Goal: Task Accomplishment & Management: Use online tool/utility

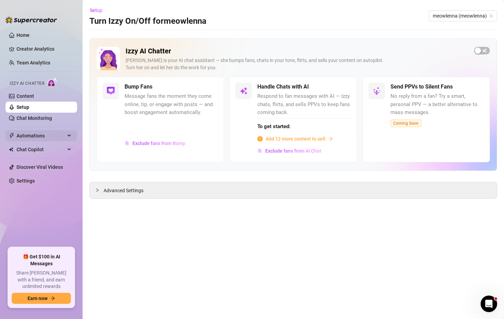
click at [26, 134] on span "Automations" at bounding box center [41, 135] width 49 height 11
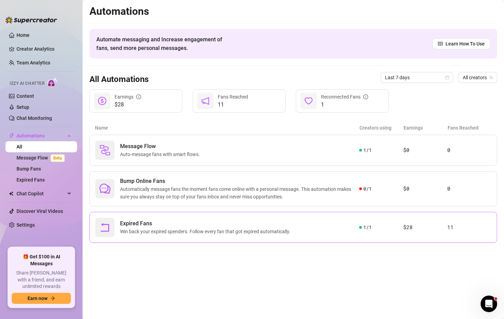
click at [265, 225] on span "Expired Fans" at bounding box center [206, 223] width 173 height 8
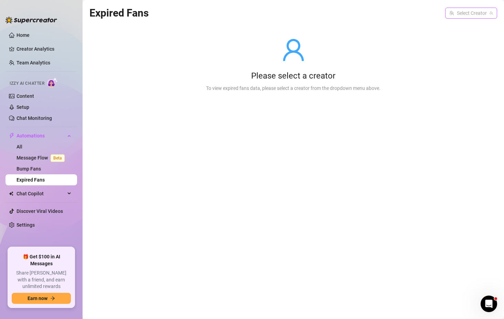
click at [478, 16] on input "search" at bounding box center [468, 13] width 38 height 10
click at [467, 26] on span "( meowlenna )" at bounding box center [477, 27] width 28 height 8
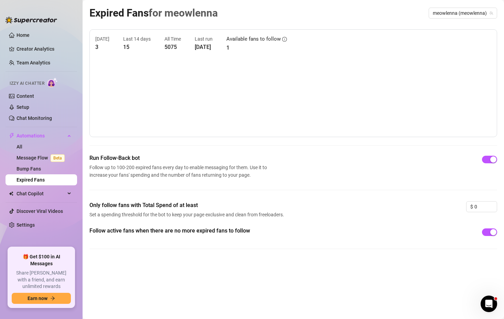
click at [424, 71] on canvas at bounding box center [293, 96] width 396 height 69
click at [20, 146] on link "All" at bounding box center [20, 147] width 6 height 6
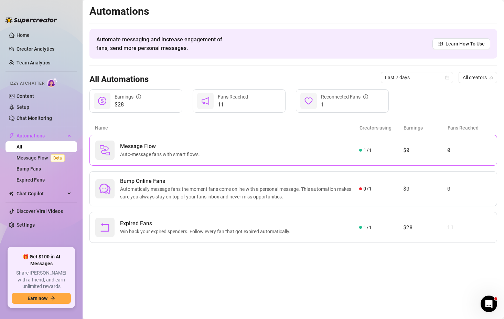
click at [207, 154] on div "Message Flow Auto-message fans with smart flows." at bounding box center [227, 149] width 264 height 19
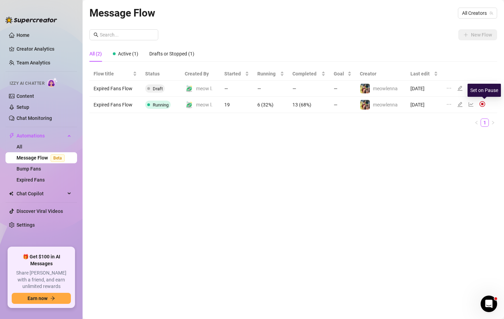
click at [483, 102] on img at bounding box center [482, 104] width 6 height 6
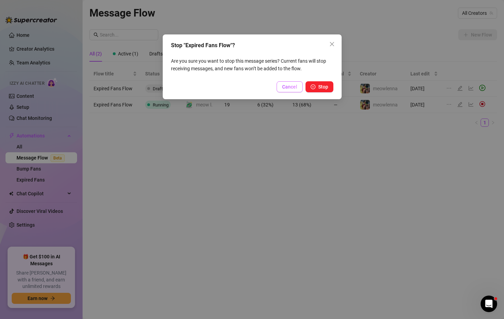
click at [286, 87] on span "Cancel" at bounding box center [289, 87] width 15 height 6
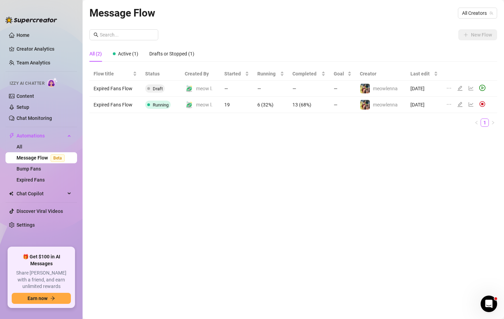
click at [285, 105] on td "6 (32%)" at bounding box center [270, 105] width 35 height 16
click at [147, 105] on span at bounding box center [148, 104] width 3 height 3
click at [130, 104] on td "Expired Fans Flow" at bounding box center [115, 105] width 52 height 16
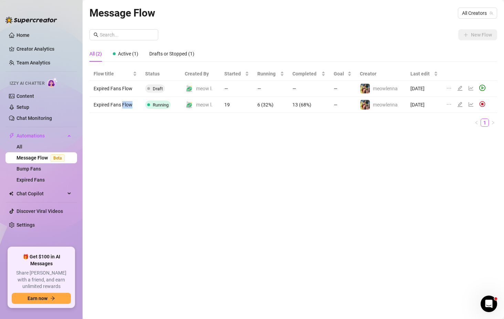
click at [130, 104] on td "Expired Fans Flow" at bounding box center [115, 105] width 52 height 16
click at [449, 103] on icon "ellipsis" at bounding box center [449, 104] width 6 height 6
click at [461, 104] on icon "edit" at bounding box center [460, 104] width 5 height 5
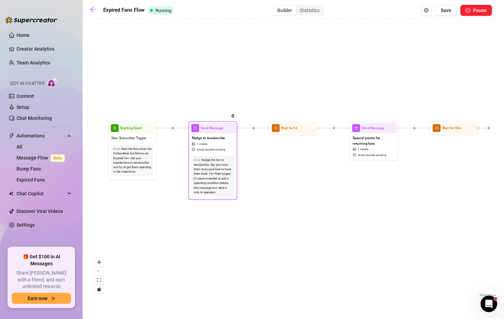
click at [219, 151] on span "Avoid double sending" at bounding box center [211, 149] width 29 height 4
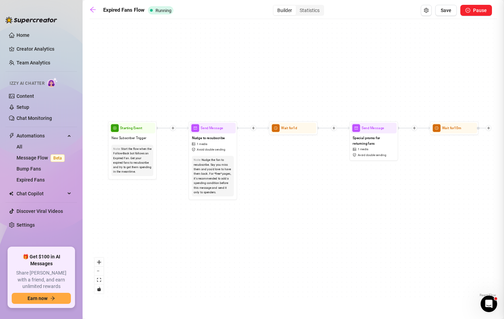
type textarea "hey cutie!! id love to have you back, resub rn and ill send u something rn!! 🥹🙂…"
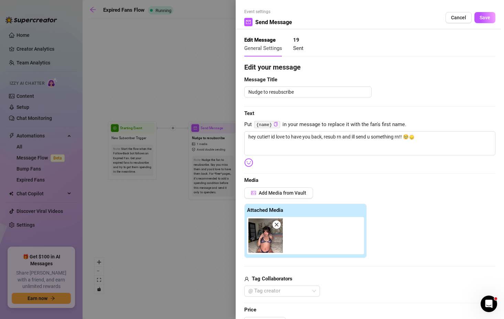
click at [164, 173] on div at bounding box center [252, 159] width 504 height 319
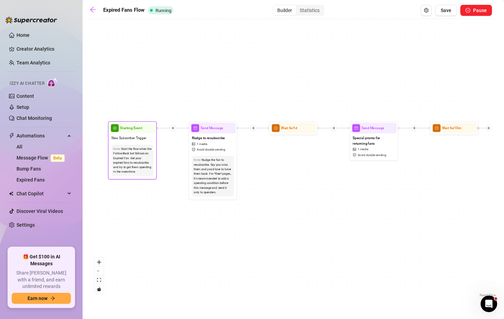
click at [144, 163] on div "Start the flow when the Follow-Back bot follows an Expired Fan. Get your expire…" at bounding box center [132, 161] width 38 height 28
click at [137, 137] on span "New Subscriber Trigger" at bounding box center [128, 138] width 35 height 6
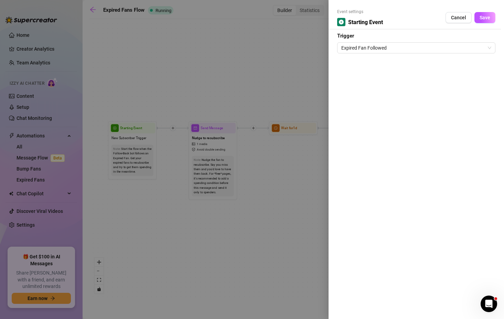
click at [137, 137] on div at bounding box center [252, 159] width 504 height 319
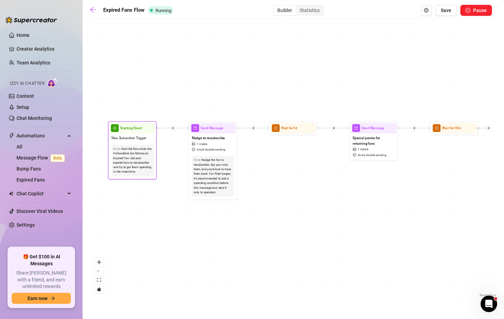
click at [137, 137] on span "New Subscriber Trigger" at bounding box center [128, 138] width 35 height 6
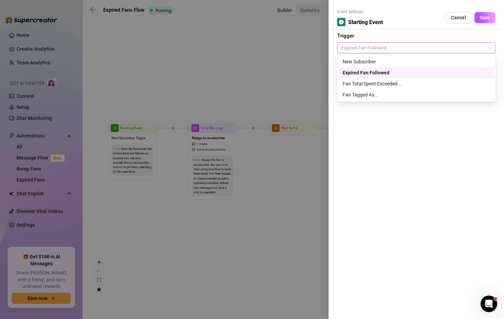
click at [411, 47] on span "Expired Fan Followed" at bounding box center [416, 48] width 150 height 10
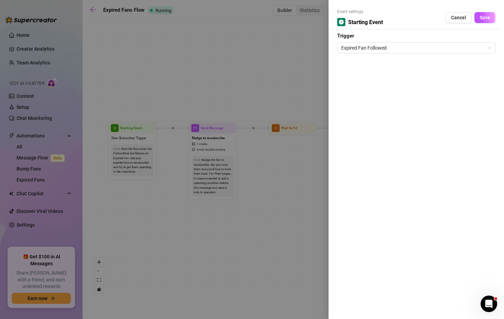
click at [272, 88] on div at bounding box center [252, 159] width 504 height 319
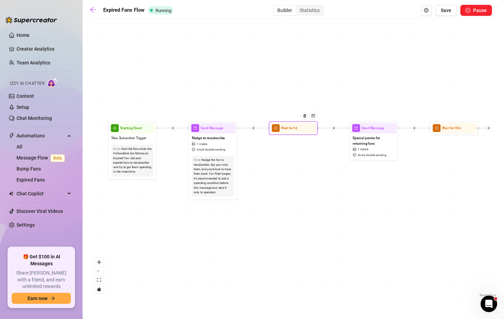
click at [301, 131] on div at bounding box center [306, 119] width 21 height 25
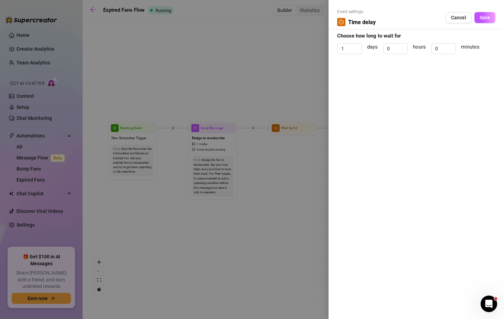
click at [285, 174] on div at bounding box center [252, 159] width 504 height 319
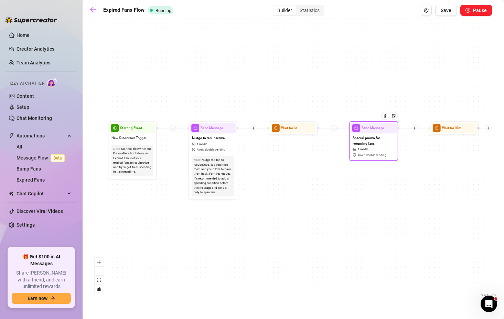
click at [361, 154] on span "Avoid double sending" at bounding box center [372, 154] width 29 height 4
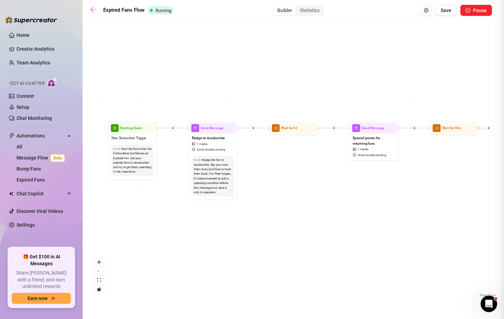
type textarea "thanks for resubscribing cutie ^.^ heres something to say thank yewww🥰🥰🥰"
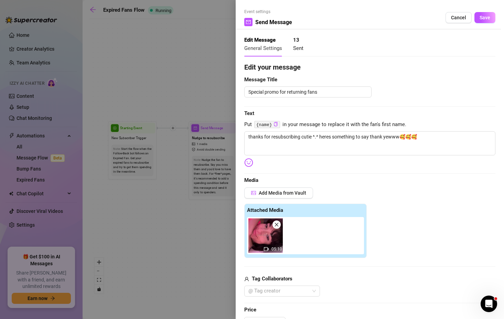
click at [201, 226] on div at bounding box center [252, 159] width 504 height 319
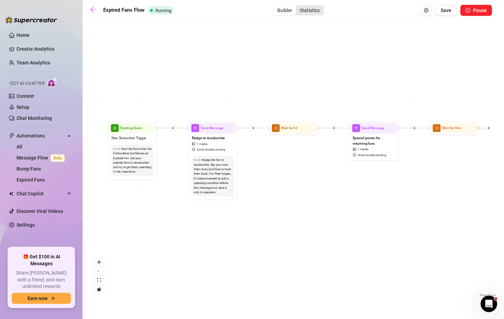
click at [312, 13] on div "Statistics" at bounding box center [310, 11] width 28 height 10
click at [298, 7] on input "Statistics" at bounding box center [298, 7] width 0 height 0
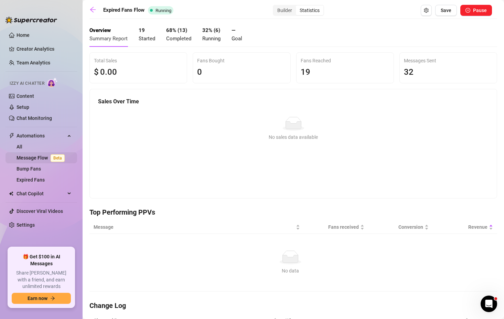
click at [31, 158] on link "Message Flow Beta" at bounding box center [42, 158] width 51 height 6
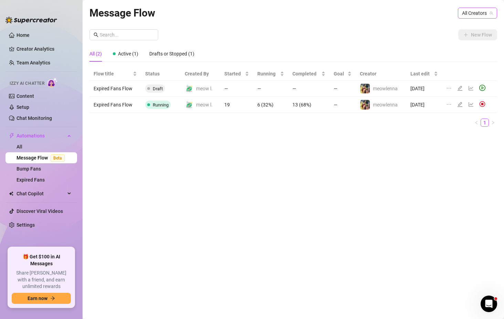
click at [475, 10] on span "All Creators" at bounding box center [477, 13] width 31 height 10
click at [457, 35] on span "meowlenna" at bounding box center [448, 38] width 25 height 8
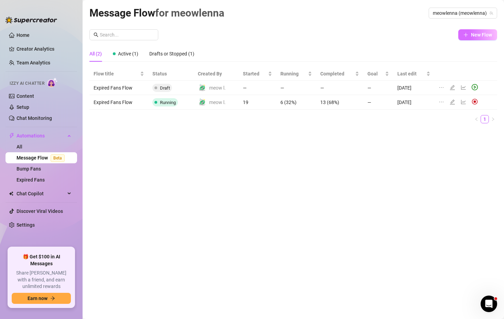
click at [475, 38] on span "New Flow" at bounding box center [481, 35] width 21 height 6
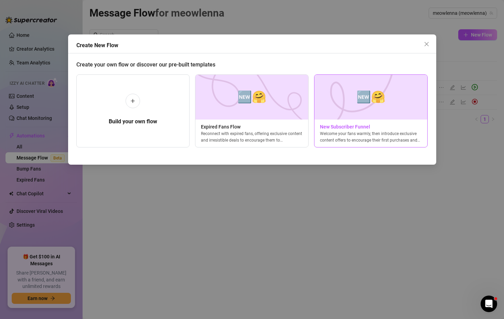
click at [398, 105] on img at bounding box center [371, 97] width 114 height 45
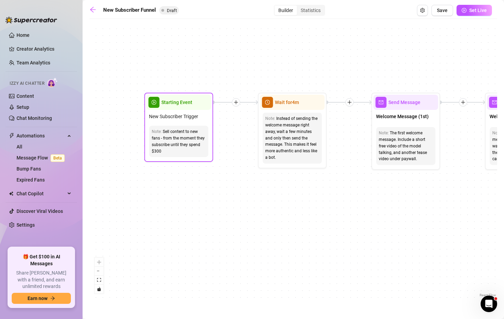
click at [172, 110] on div "New Subscriber Trigger" at bounding box center [178, 116] width 65 height 13
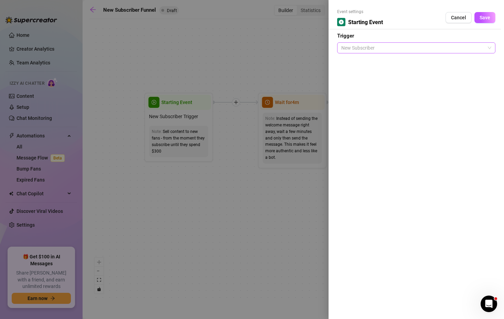
click at [380, 47] on span "New Subscriber" at bounding box center [416, 48] width 150 height 10
click at [289, 106] on div at bounding box center [252, 159] width 504 height 319
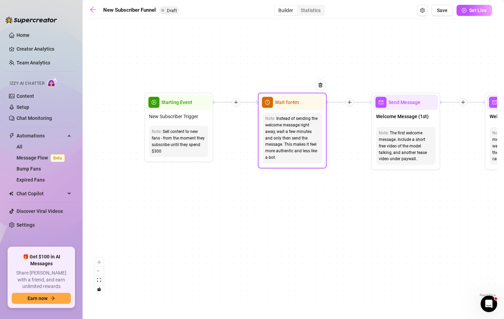
click at [289, 106] on div "Wait for 4m" at bounding box center [292, 102] width 65 height 15
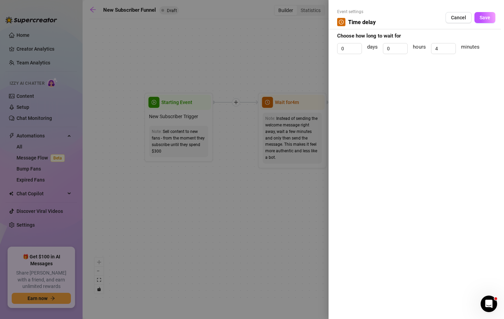
click at [288, 186] on div at bounding box center [252, 159] width 504 height 319
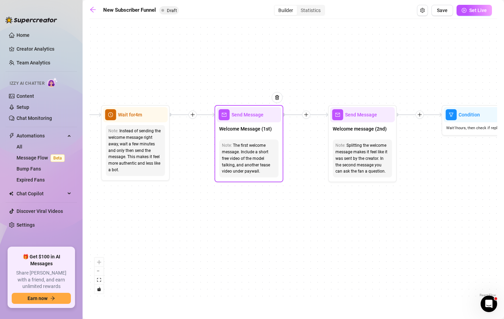
click at [248, 157] on div "The first welcome message. Include a short free video of the model talking, and…" at bounding box center [249, 158] width 54 height 32
click at [251, 127] on span "Welcome Message (1st)" at bounding box center [245, 129] width 53 height 8
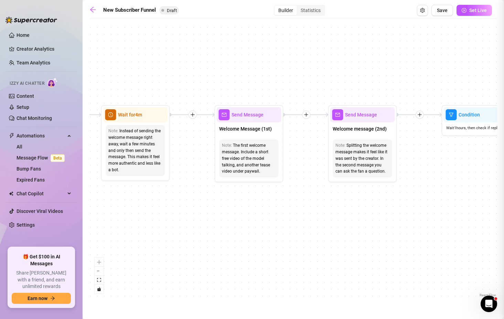
type textarea "First part of the welcome message"
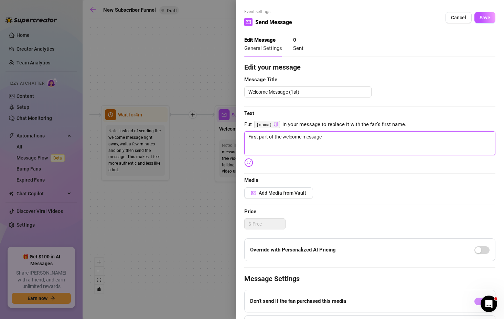
click at [297, 138] on textarea "First part of the welcome message" at bounding box center [369, 143] width 251 height 24
click at [324, 137] on textarea "First part of the welcome message" at bounding box center [369, 143] width 251 height 24
type textarea "h"
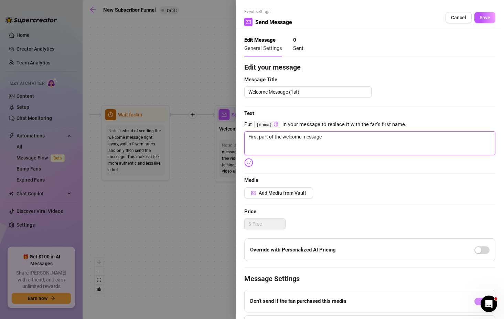
type textarea "h"
type textarea "hi"
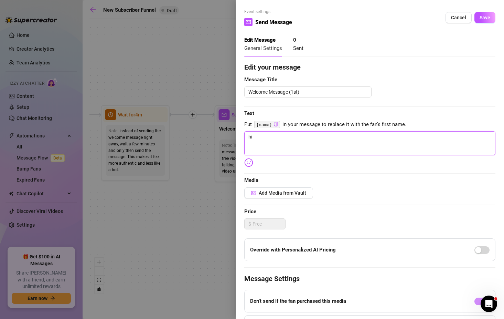
type textarea "hi c"
type textarea "hi cu"
type textarea "hi cut"
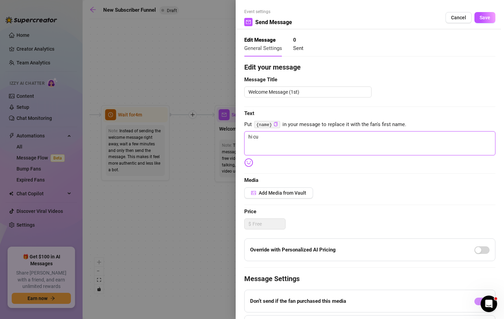
type textarea "hi cut"
type textarea "hi cuti"
type textarea "hi cutie"
type textarea "hi cutie,"
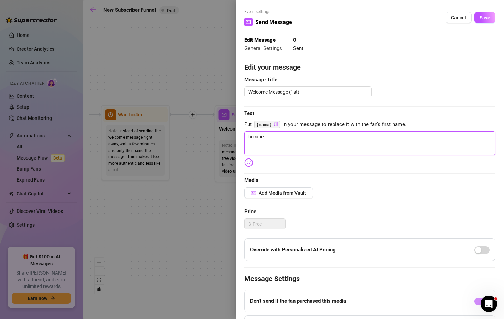
type textarea "hi cutie,"
type textarea "hi [PERSON_NAME], t"
type textarea "hi cutie, th"
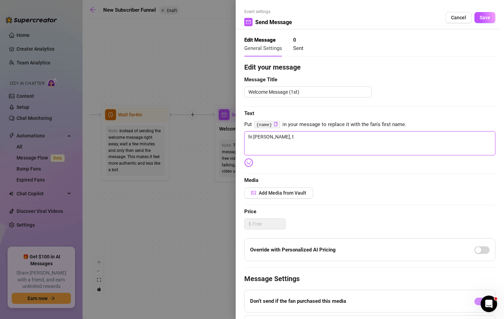
type textarea "hi cutie, th"
type textarea "hi [PERSON_NAME], tha"
type textarea "hi cutie, than"
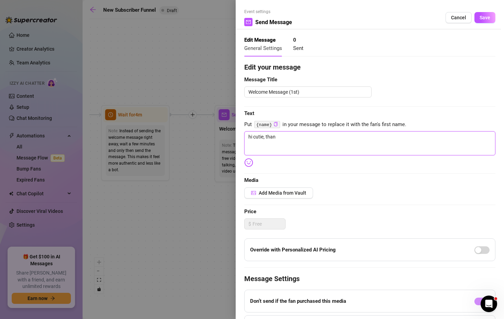
type textarea "hi [PERSON_NAME], thank"
type textarea "hi cutie, thanks"
type textarea "hi cutie, thanks f"
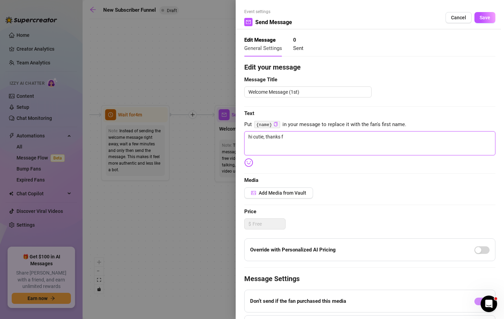
type textarea "hi [PERSON_NAME], thanks fo"
type textarea "hi [PERSON_NAME], thanks for"
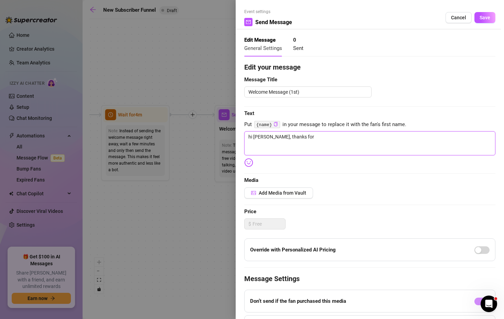
type textarea "hi [PERSON_NAME], thanks for s"
type textarea "hi [PERSON_NAME], thanks for [PERSON_NAME]"
type textarea "hi [PERSON_NAME], thanks for sub"
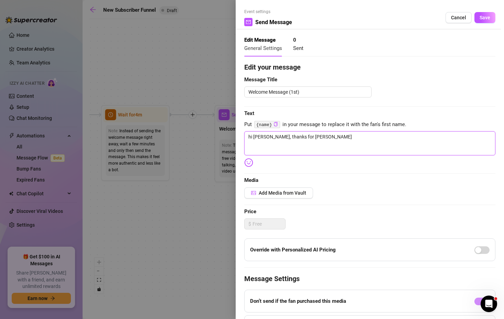
type textarea "hi [PERSON_NAME], thanks for sub"
type textarea "hi [PERSON_NAME], thanks for subr"
type textarea "hi [PERSON_NAME], thanks for sub"
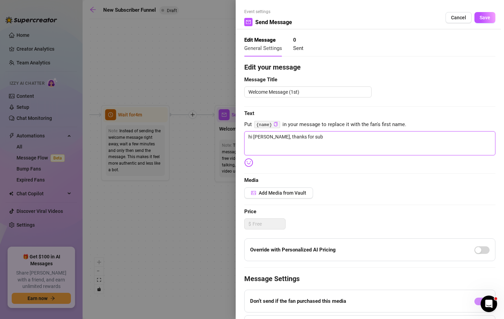
type textarea "hi cutie, thanks for subs"
type textarea "hi [PERSON_NAME], thanks for subsc"
type textarea "hi cutie, thanks for subscr"
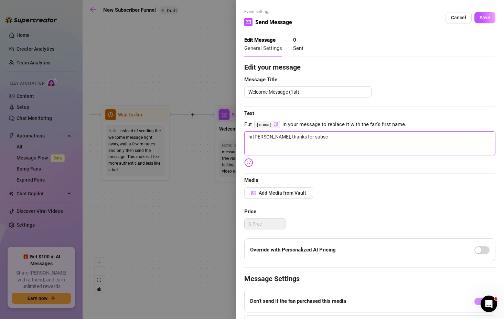
type textarea "hi cutie, thanks for subscr"
type textarea "hi cutie, thanks for subscri"
type textarea "hi cutie, thanks for subscrin"
type textarea "hi cutie, thanks for subscri"
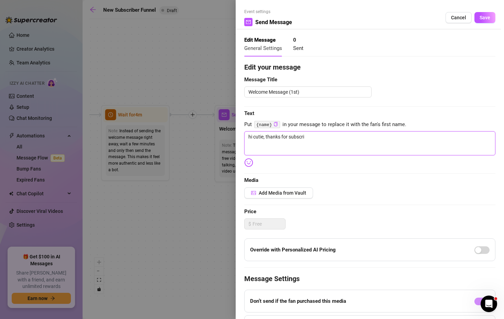
type textarea "hi cutie, thanks for subscrib"
type textarea "hi [PERSON_NAME], thanks for subscribi"
type textarea "hi [PERSON_NAME], thanks for subscribin"
type textarea "hi [PERSON_NAME], thanks for subscribing"
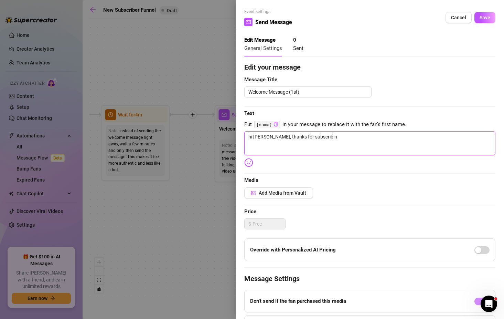
type textarea "hi [PERSON_NAME], thanks for subscribing"
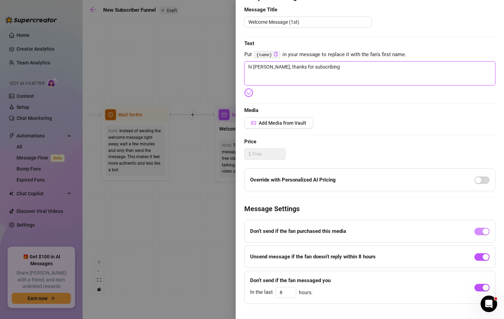
scroll to position [81, 0]
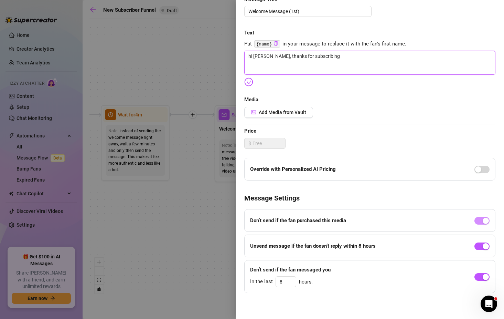
type textarea "hi [PERSON_NAME], thanks for subscribing"
type textarea "hi cutie, thanks for subscribing ^"
type textarea "hi cutie, thanks for subscribing ^."
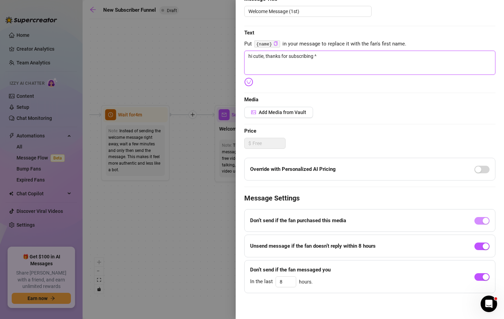
type textarea "hi cutie, thanks for subscribing ^."
type textarea "hi cutie, thanks for subscribing ^.^"
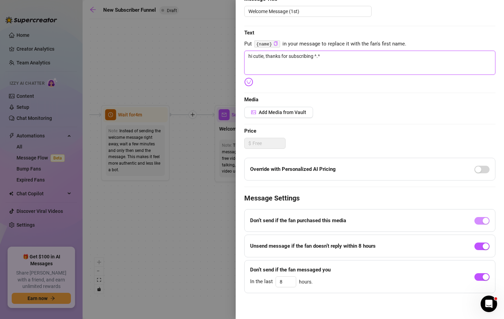
type textarea "hi cutie, thanks for subscribing ^.^ y"
type textarea "hi cutie, thanks for subscribing ^.^ yo"
type textarea "hi cutie, thanks for subscribing ^.^ you"
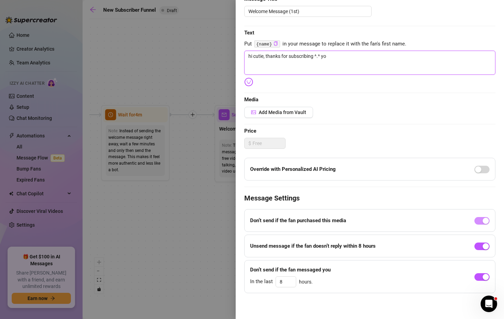
type textarea "hi cutie, thanks for subscribing ^.^ you"
type textarea "hi cutie, thanks for subscribing ^.^ you c"
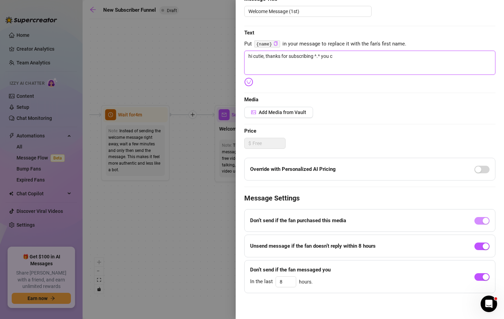
type textarea "hi cutie, thanks for subscribing ^.^ you ca"
type textarea "hi cutie, thanks for subscribing ^.^ you cau"
type textarea "hi cutie, thanks for subscribing ^.^ you caug"
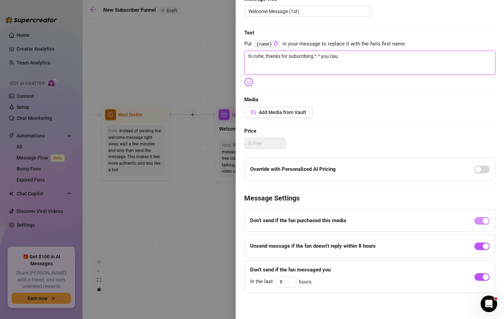
type textarea "hi cutie, thanks for subscribing ^.^ you caug"
type textarea "hi cutie, thanks for subscribing ^.^ you caugh"
type textarea "hi cutie, thanks for subscribing ^.^ you caught"
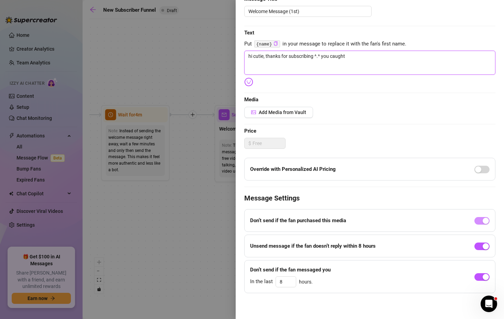
type textarea "hi cutie, thanks for subscribing ^.^ you caught"
type textarea "hi cutie, thanks for subscribing ^.^ you caught m"
type textarea "hi cutie, thanks for subscribing ^.^ you caught me"
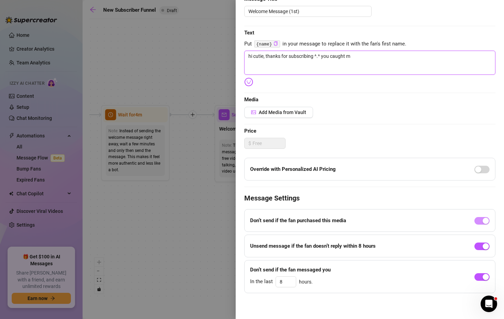
type textarea "hi cutie, thanks for subscribing ^.^ you caught me"
type textarea "hi cutie, thanks for subscribing ^.^ you caught me h"
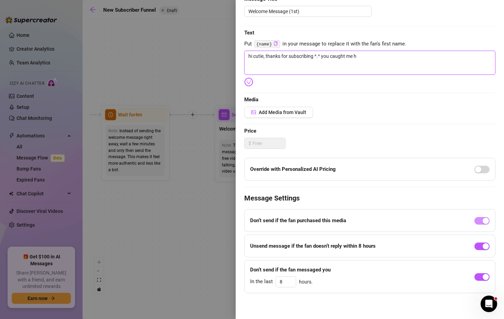
type textarea "hi cutie, thanks for subscribing ^.^ you caught me ho"
type textarea "hi cutie, thanks for subscribing ^.^ you caught me hop"
type textarea "hi cutie, thanks for subscribing ^.^ you caught me [PERSON_NAME]"
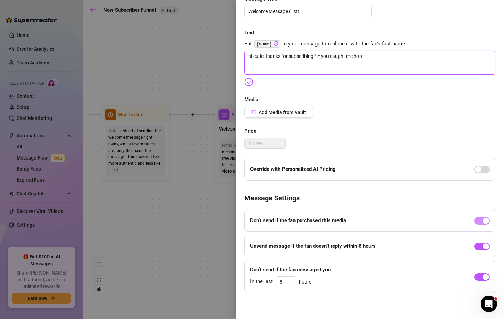
type textarea "hi cutie, thanks for subscribing ^.^ you caught me [PERSON_NAME]"
type textarea "hi cutie, thanks for subscribing ^.^ you caught me hoppi"
type textarea "hi cutie, thanks for subscribing ^.^ you caught me hoppin"
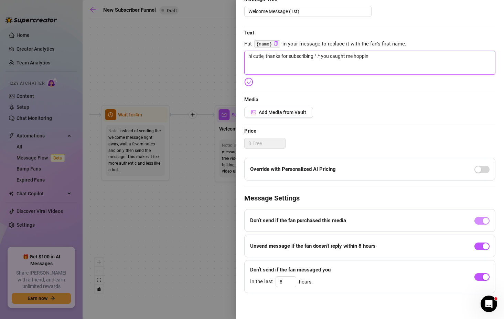
type textarea "hi cutie, thanks for subscribing ^.^ you caught me hopping"
type textarea "hi cutie, thanks for subscribing ^.^ you caught me hopping o"
type textarea "hi cutie, thanks for subscribing ^.^ you caught me hopping ou"
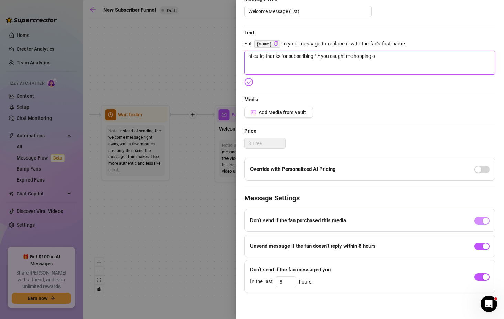
type textarea "hi cutie, thanks for subscribing ^.^ you caught me hopping ou"
type textarea "hi cutie, thanks for subscribing ^.^ you caught me hopping out"
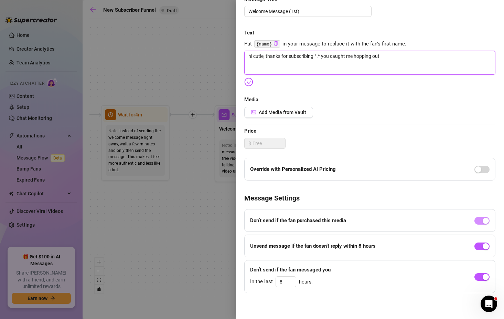
type textarea "hi cutie, thanks for subscribing ^.^ you caught me hopping out o"
type textarea "hi cutie, thanks for subscribing ^.^ you caught me hopping out of"
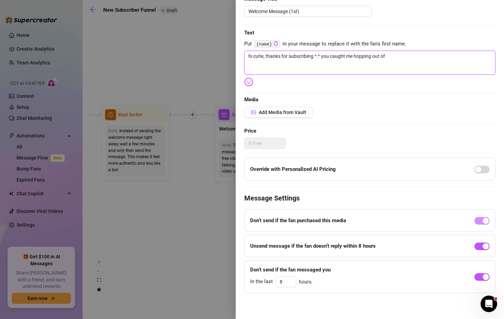
type textarea "hi cutie, thanks for subscribing ^.^ you caught me hopping out of"
type textarea "hi cutie, thanks for subscribing ^.^ you caught me hopping out of t"
type textarea "hi cutie, thanks for subscribing ^.^ you caught me hopping out of th"
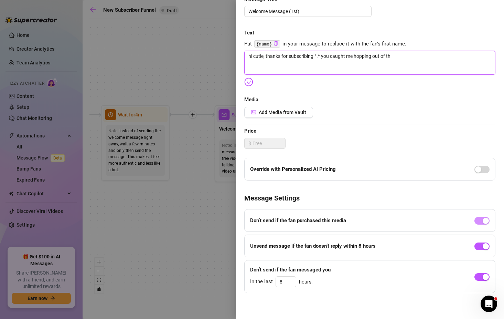
type textarea "hi cutie, thanks for subscribing ^.^ you caught me hopping out of the"
type textarea "hi cutie, thanks for subscribing ^.^ you caught me hopping out of the s"
type textarea "hi cutie, thanks for subscribing ^.^ you caught me hopping out of the sh"
type textarea "hi cutie, thanks for subscribing ^.^ you caught me hopping out of the sho"
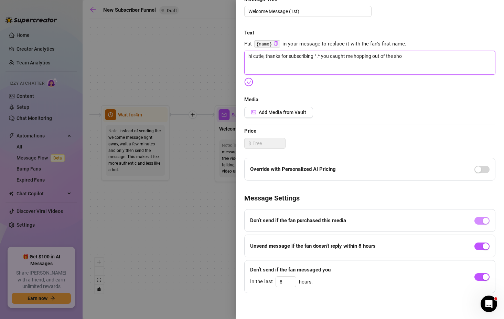
type textarea "hi cutie, thanks for subscribing ^.^ you caught me hopping out of the show"
type textarea "hi cutie, thanks for subscribing ^.^ you caught me hopping out of the showe"
type textarea "hi cutie, thanks for subscribing ^.^ you caught me hopping out of the shower"
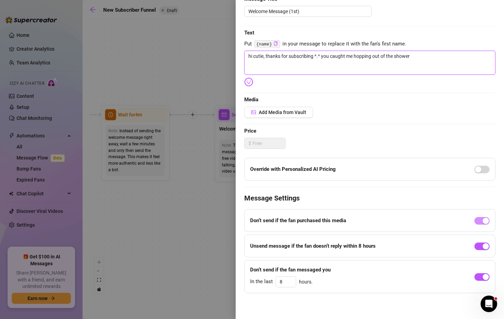
type textarea "hi cutie, thanks for subscribing ^.^ you caught me hopping out of the shower"
type textarea "hi cutie, thanks for subscribing ^.^ you caught me hopping out of the shower h"
type textarea "hi cutie, thanks for subscribing ^.^ you caught me hopping out of the shower he"
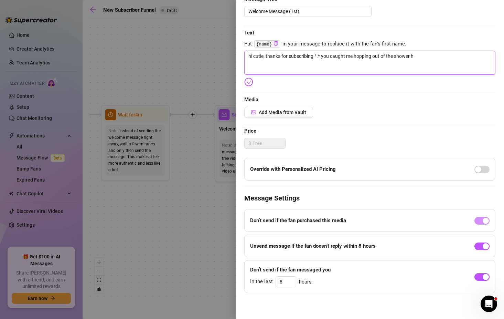
type textarea "hi cutie, thanks for subscribing ^.^ you caught me hopping out of the shower he"
type textarea "hi cutie, thanks for subscribing ^.^ you caught me hopping out of the shower heh"
type textarea "hi cutie, thanks for subscribing ^.^ you caught me hopping out of the shower he…"
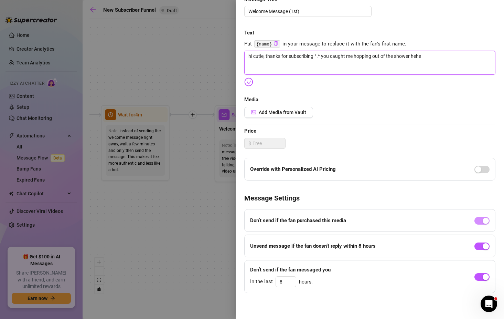
type textarea "hi cutie, thanks for subscribing ^.^ you caught me hopping out of the shower he…"
type textarea "hi cutie, thanks for subscribing ^.^ you caught me hopping out of the shower [P…"
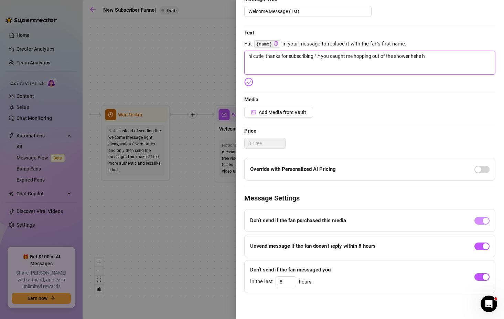
type textarea "hi cutie, thanks for subscribing ^.^ you caught me hopping out of the shower [P…"
type textarea "hi cutie, thanks for subscribing ^.^ you caught me hopping out of the shower he…"
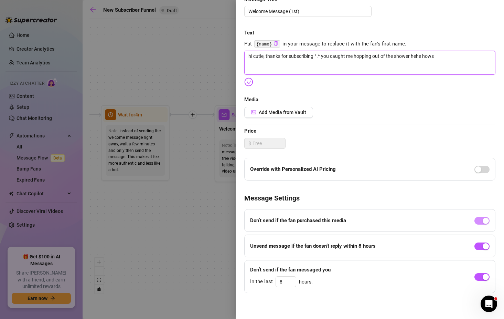
type textarea "hi cutie, thanks for subscribing ^.^ you caught me hopping out of the shower he…"
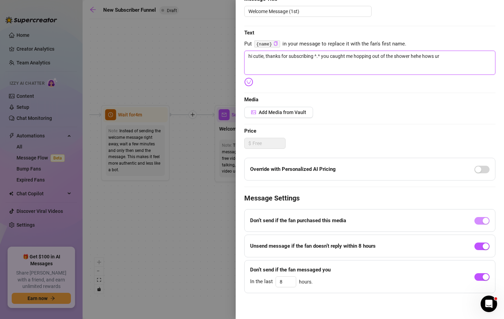
type textarea "hi cutie, thanks for subscribing ^.^ you caught me hopping out of the shower he…"
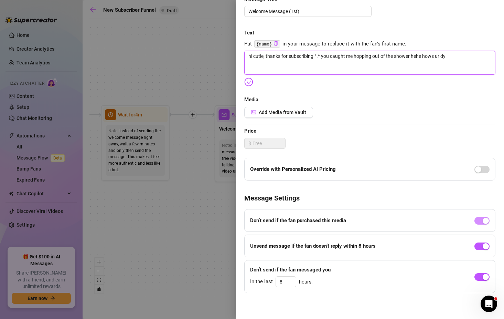
type textarea "hi cutie, thanks for subscribing ^.^ you caught me hopping out of the shower he…"
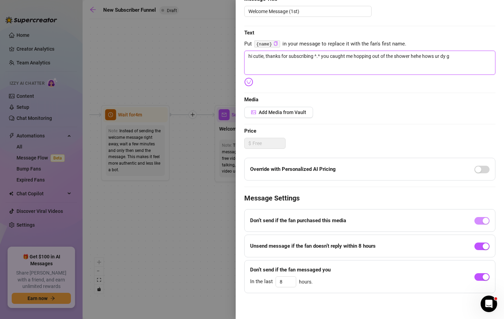
type textarea "hi cutie, thanks for subscribing ^.^ you caught me hopping out of the shower he…"
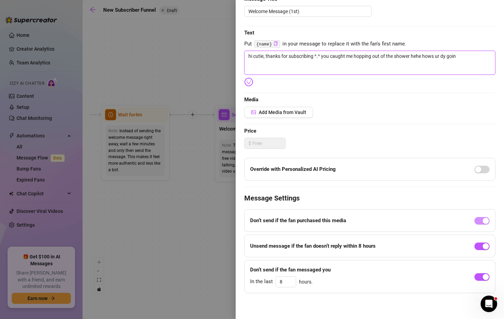
type textarea "hi cutie, thanks for subscribing ^.^ you caught me hopping out of the shower he…"
drag, startPoint x: 422, startPoint y: 55, endPoint x: 494, endPoint y: 58, distance: 72.0
click at [494, 58] on div "Event settings Send Message Cancel Save Edit Message General Settings 0 Sent Ed…" at bounding box center [370, 159] width 268 height 319
type textarea "hi cutie, thanks for subscribing ^.^ you caught me hopping out of the shower he…"
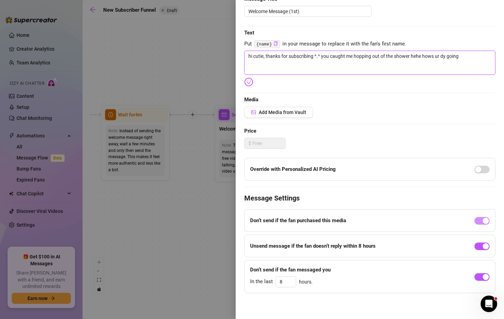
type textarea "hi cutie, thanks for subscribing ^.^ you caught me hopping out of the shower he…"
click at [288, 112] on span "Add Media from Vault" at bounding box center [282, 112] width 47 height 6
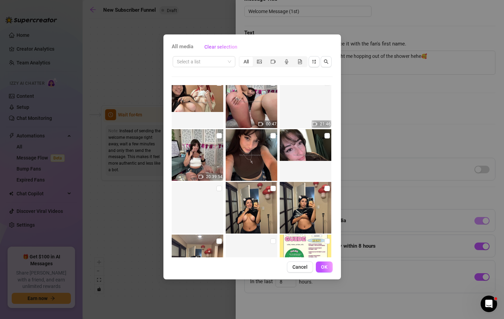
scroll to position [640, 0]
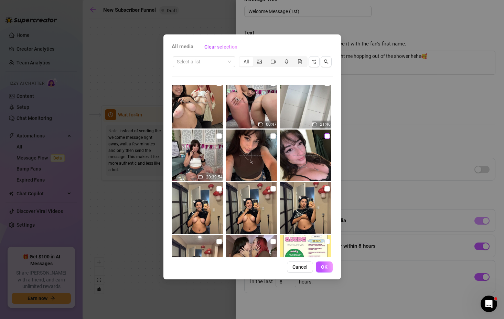
click at [324, 134] on input "checkbox" at bounding box center [327, 136] width 6 height 6
checkbox input "true"
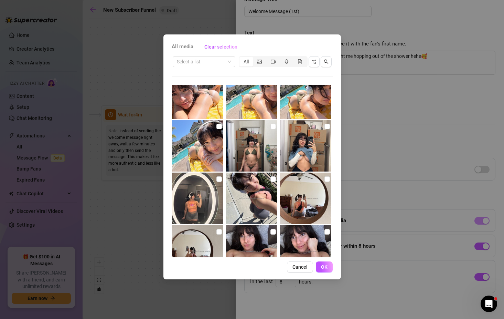
scroll to position [2545, 0]
click at [309, 144] on img at bounding box center [306, 145] width 52 height 52
checkbox input "false"
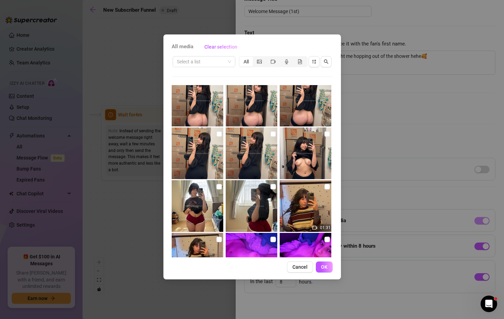
scroll to position [3117, 0]
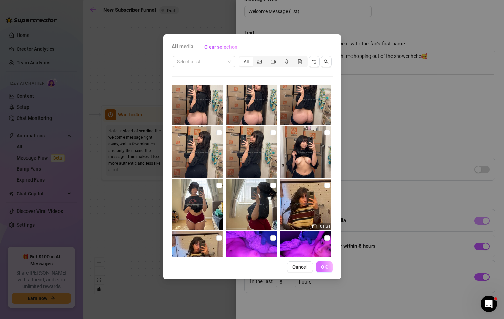
click at [324, 266] on span "OK" at bounding box center [324, 267] width 7 height 6
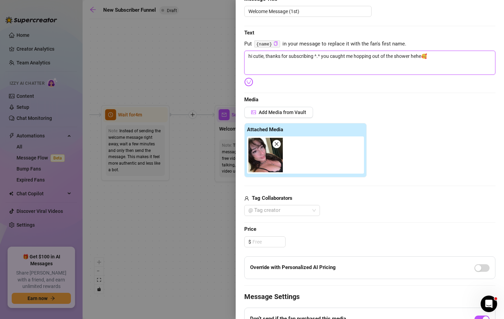
drag, startPoint x: 355, startPoint y: 55, endPoint x: 421, endPoint y: 55, distance: 65.7
click at [421, 55] on textarea "hi cutie, thanks for subscribing ^.^ you caught me hopping out of the shower he…" at bounding box center [369, 63] width 251 height 24
type textarea "hi cutie, thanks for subscribing ^.^ you caught me w🥰"
type textarea "hi cutie, thanks for subscribing ^.^ you caught me wa🥰"
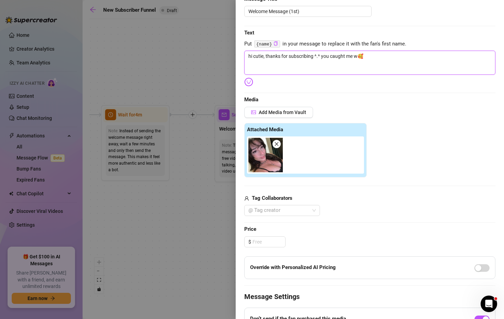
type textarea "hi cutie, thanks for subscribing ^.^ you caught me wa🥰"
type textarea "hi cutie, thanks for subscribing ^.^ you caught me wak🥰"
type textarea "hi cutie, thanks for subscribing ^.^ you caught me waki🥰"
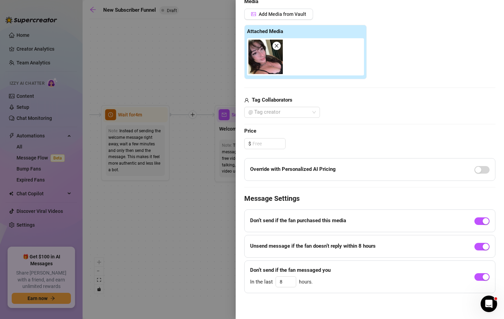
scroll to position [0, 0]
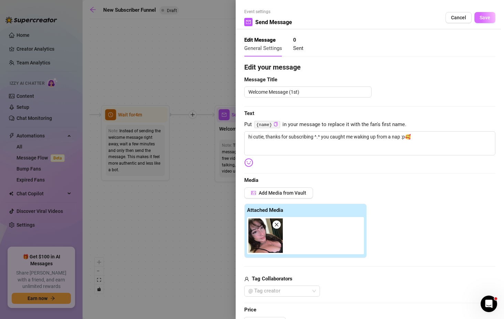
click at [480, 15] on span "Save" at bounding box center [485, 18] width 11 height 6
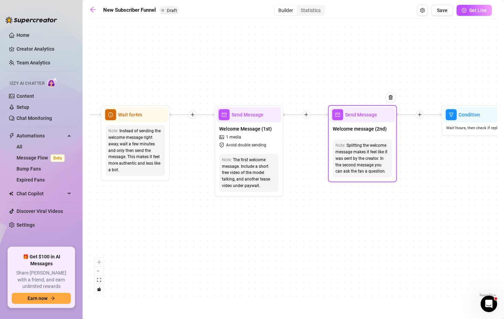
click at [369, 141] on div "Note: Splitting the welcome message makes it feel like it was sent by the creat…" at bounding box center [362, 158] width 59 height 38
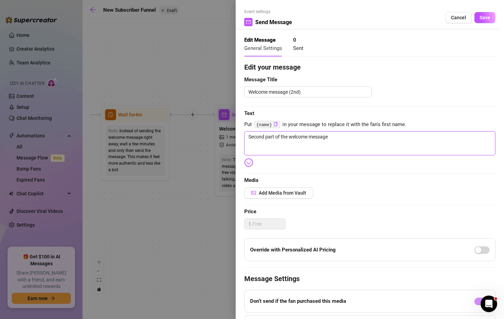
click at [340, 135] on textarea "Second part of the welcome message" at bounding box center [369, 143] width 251 height 24
click at [482, 20] on span "Save" at bounding box center [485, 18] width 11 height 6
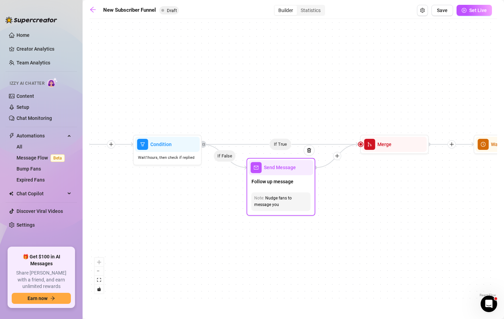
click at [289, 183] on span "Follow up message" at bounding box center [272, 182] width 42 height 8
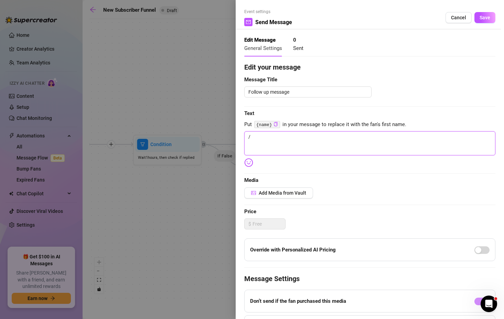
click at [270, 142] on textarea "/" at bounding box center [369, 143] width 251 height 24
click at [482, 18] on span "Save" at bounding box center [485, 18] width 11 height 6
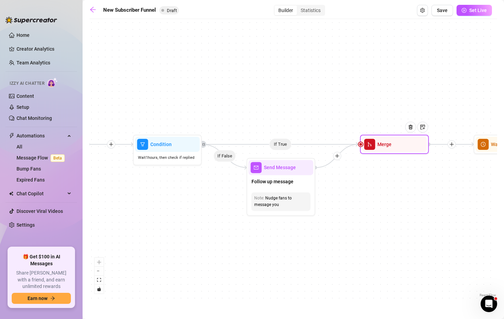
click at [387, 148] on span "Merge" at bounding box center [384, 144] width 14 height 8
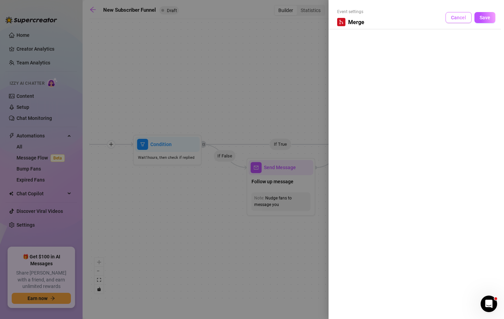
click at [466, 15] on span "Cancel" at bounding box center [458, 18] width 15 height 6
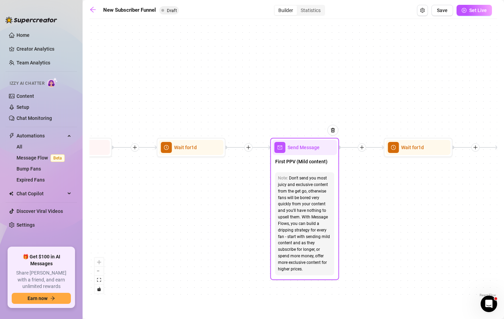
click at [301, 154] on div "Send Message" at bounding box center [304, 147] width 65 height 15
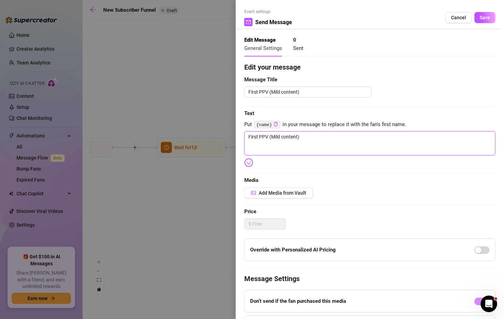
drag, startPoint x: 309, startPoint y: 139, endPoint x: 240, endPoint y: 135, distance: 68.9
click at [240, 135] on div "Event settings Send Message Cancel Save Edit Message General Settings 0 Sent Ed…" at bounding box center [370, 159] width 268 height 319
click at [168, 81] on div at bounding box center [252, 159] width 504 height 319
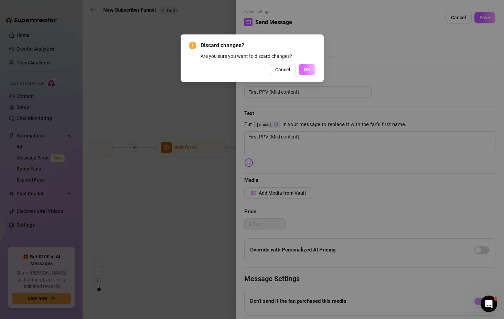
click at [306, 71] on span "OK" at bounding box center [307, 70] width 7 height 6
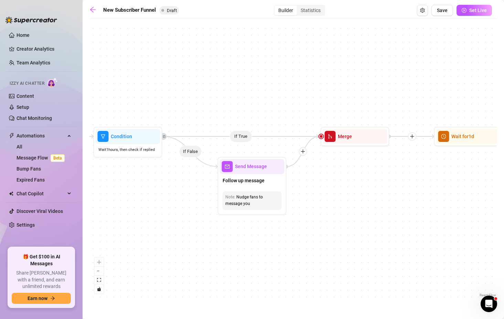
click at [250, 196] on div "Nudge fans to message you" at bounding box center [252, 200] width 54 height 13
drag, startPoint x: 253, startPoint y: 179, endPoint x: 253, endPoint y: 65, distance: 114.2
click at [253, 65] on div "If True If True If True If False If False If False If True If False Merge Merge…" at bounding box center [293, 160] width 408 height 276
click at [248, 179] on span "Follow up message" at bounding box center [244, 180] width 42 height 8
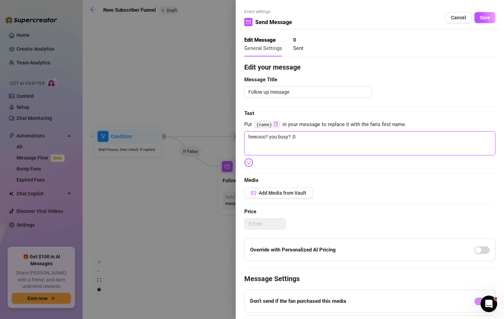
click at [314, 139] on textarea "hewooo? you busy? :0" at bounding box center [369, 143] width 251 height 24
click at [300, 191] on span "Add Media from Vault" at bounding box center [282, 193] width 47 height 6
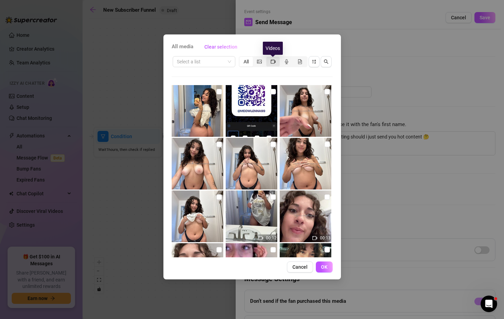
click at [274, 61] on icon "video-camera" at bounding box center [273, 61] width 5 height 5
click at [268, 58] on input "segmented control" at bounding box center [268, 58] width 0 height 0
